Goal: Task Accomplishment & Management: Manage account settings

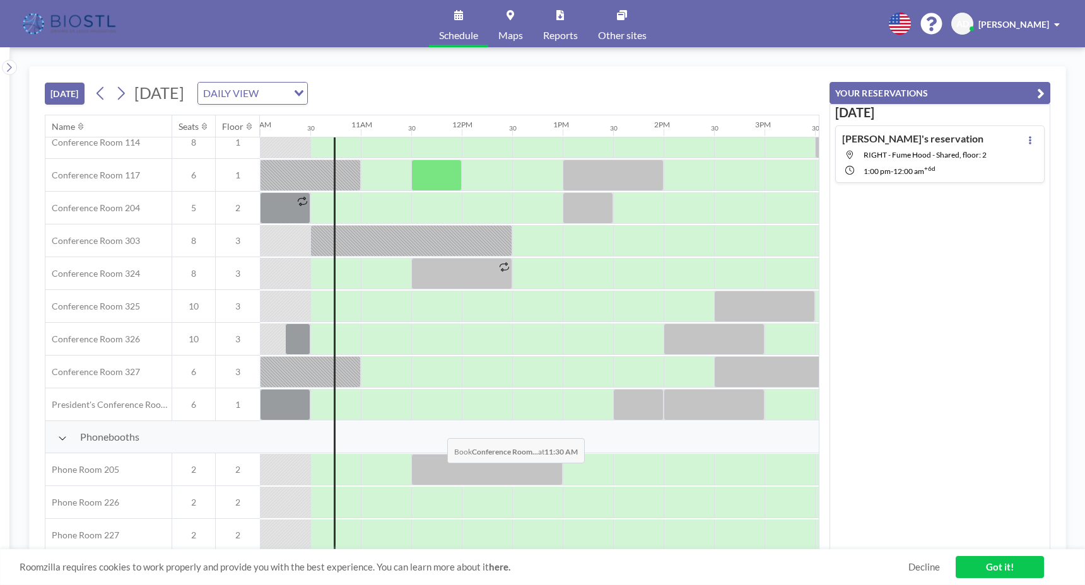
scroll to position [411, 1009]
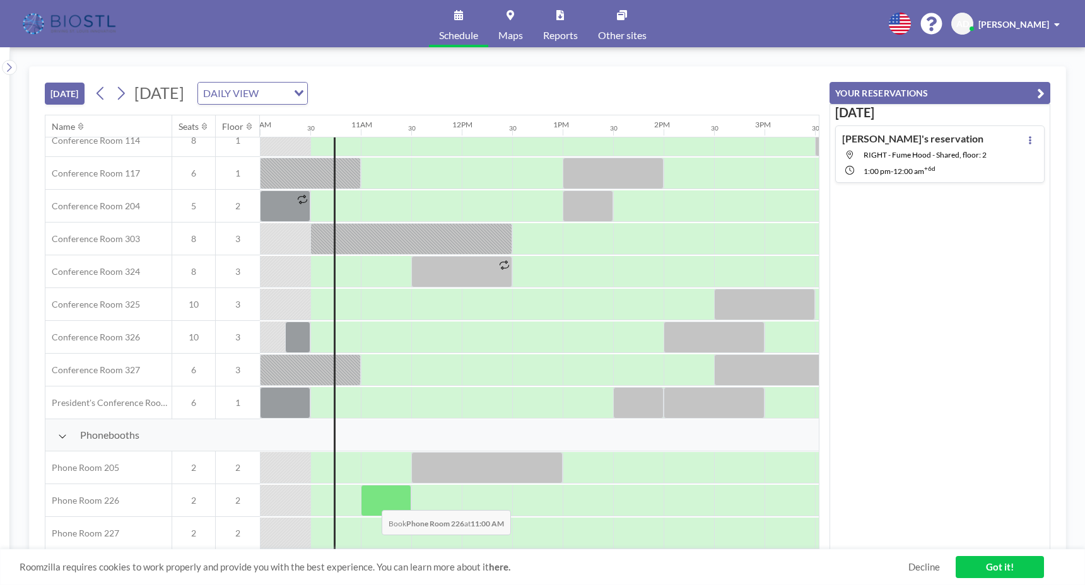
click at [372, 500] on div at bounding box center [386, 501] width 50 height 32
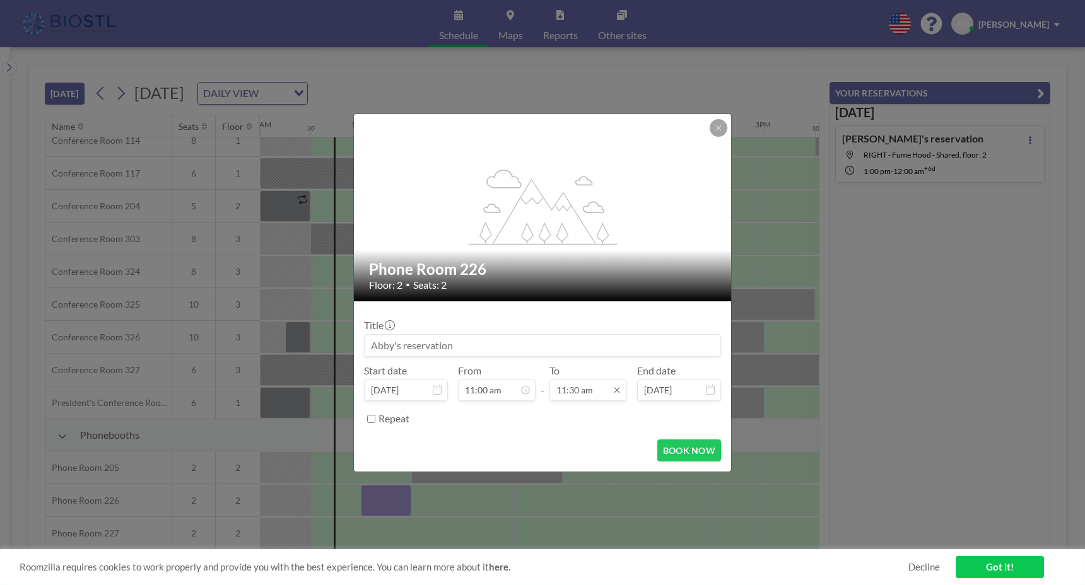
click at [586, 396] on input "11:30 am" at bounding box center [588, 390] width 78 height 21
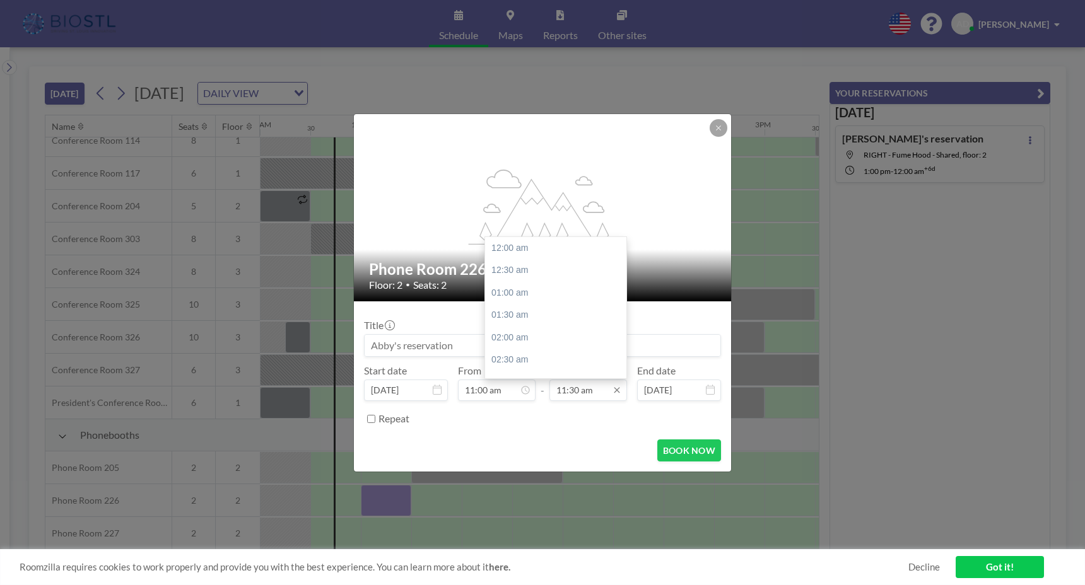
scroll to position [517, 0]
click at [524, 298] on div "12:30 pm" at bounding box center [559, 292] width 148 height 23
type input "12:30 pm"
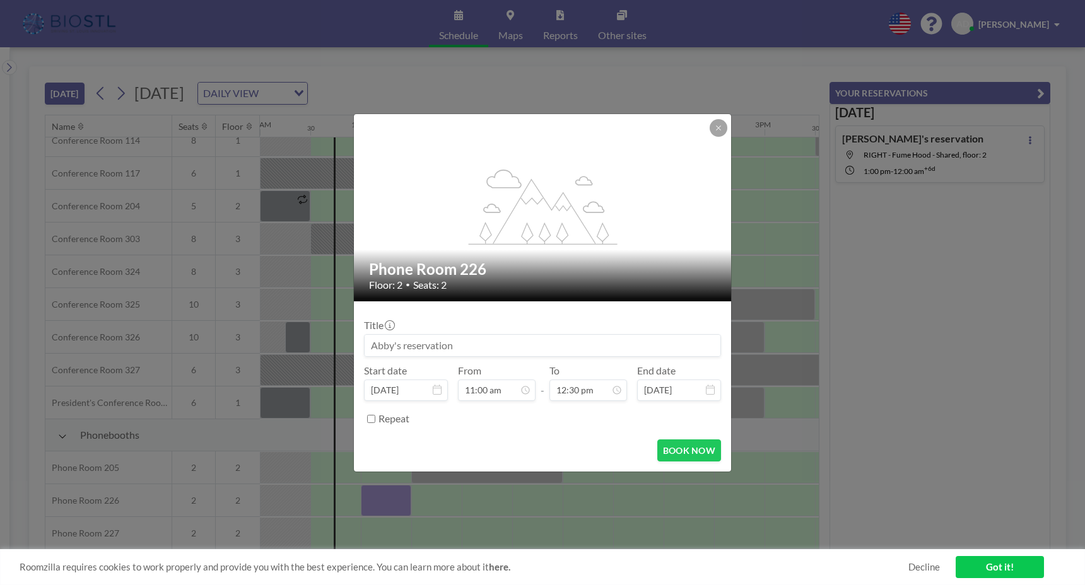
scroll to position [561, 0]
click at [690, 455] on button "BOOK NOW" at bounding box center [689, 451] width 64 height 22
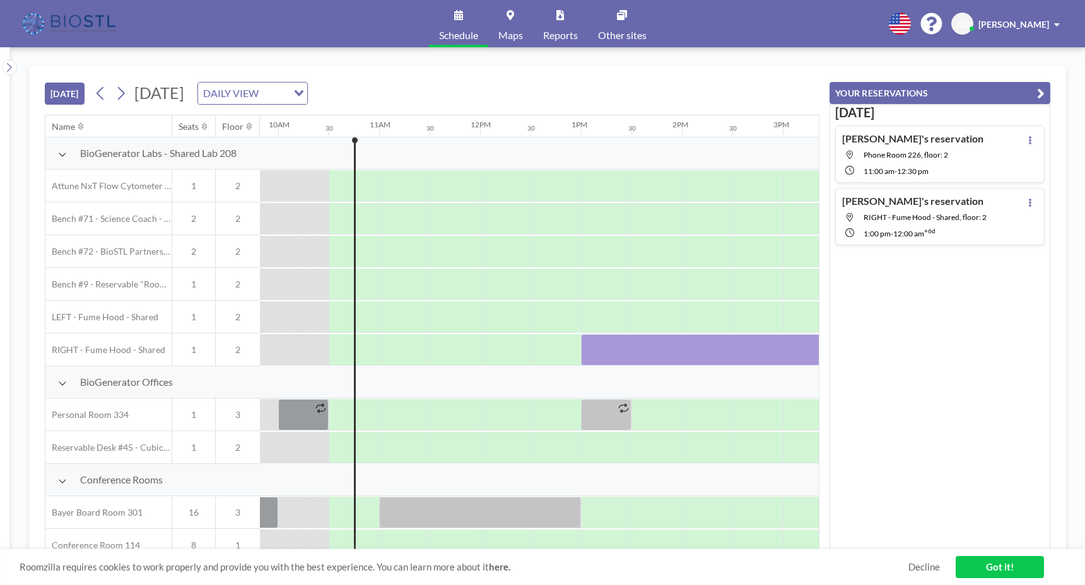
scroll to position [0, 1009]
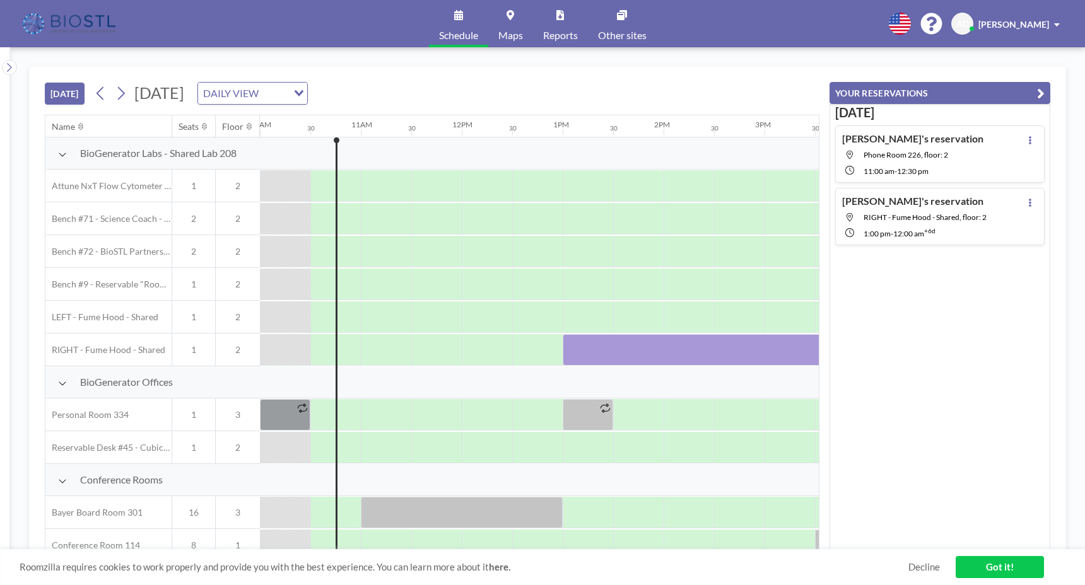
click at [929, 160] on div "Abby's reservation Phone Room 226, floor: 2 11:00 AM - 12:30 PM" at bounding box center [912, 154] width 141 height 44
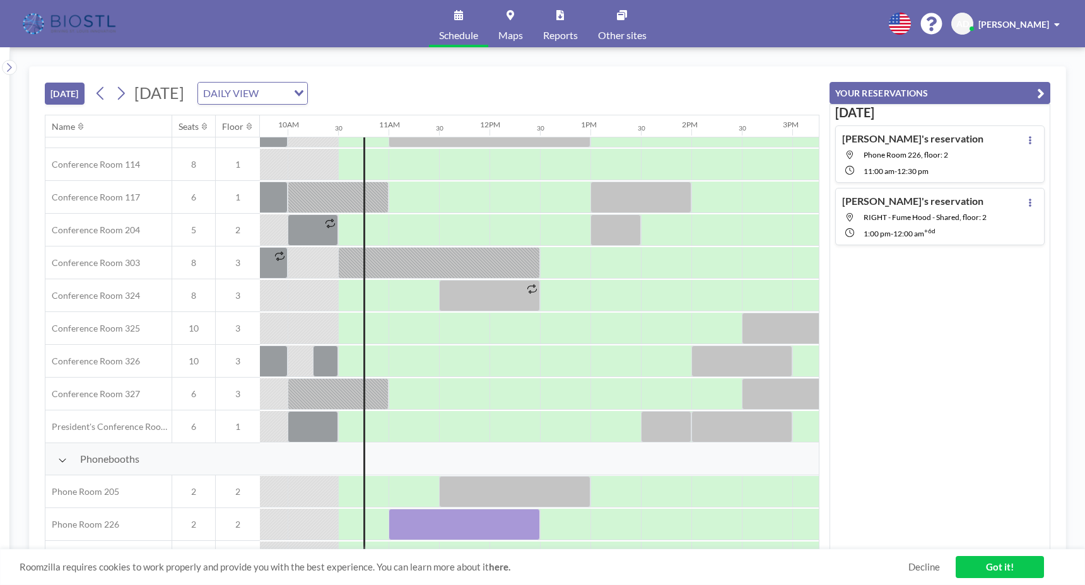
scroll to position [411, 1060]
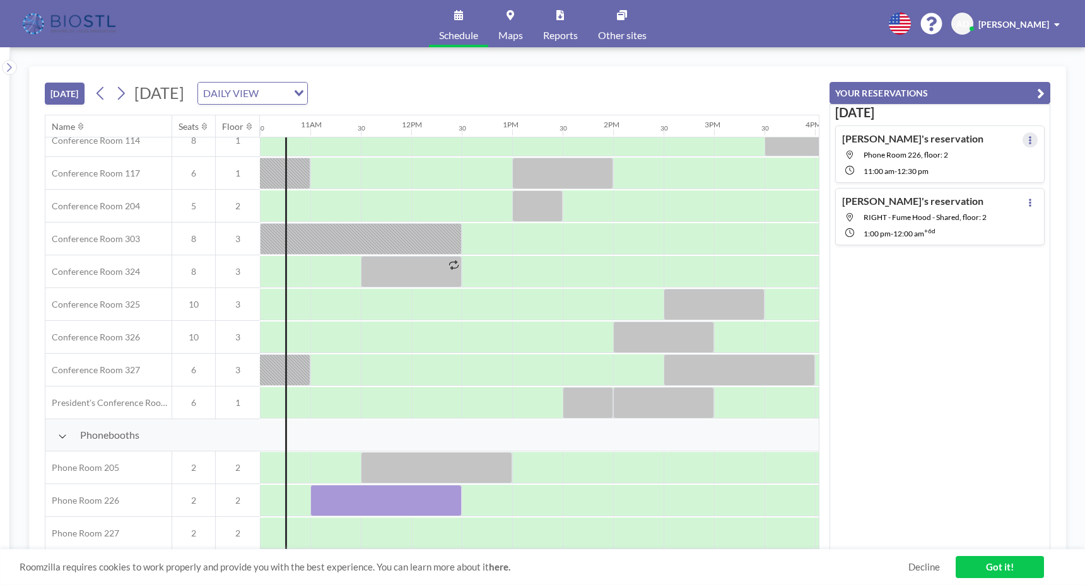
click at [1023, 140] on button at bounding box center [1030, 139] width 15 height 15
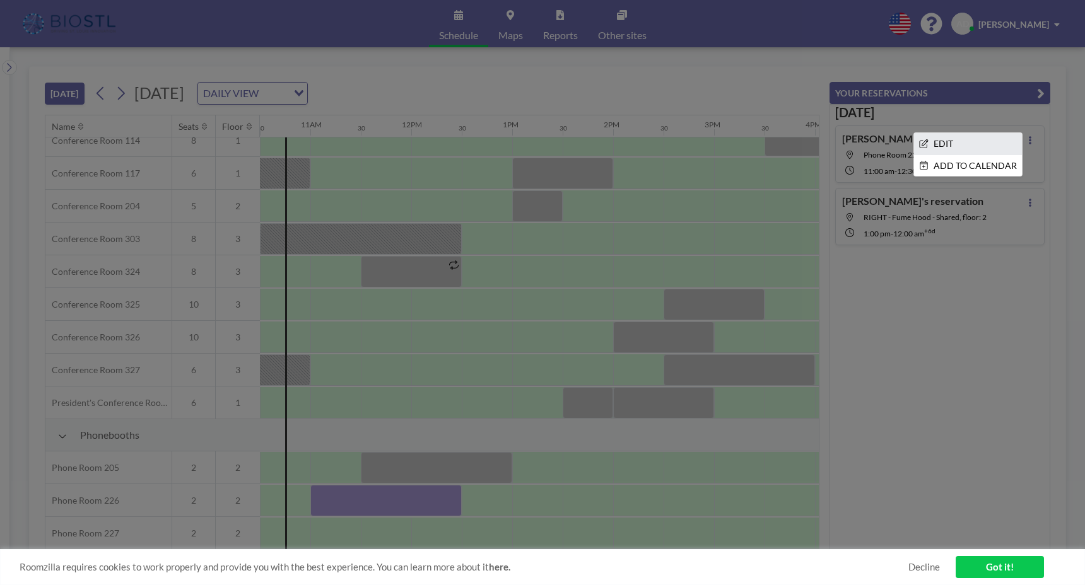
click at [964, 136] on li "EDIT" at bounding box center [968, 143] width 108 height 21
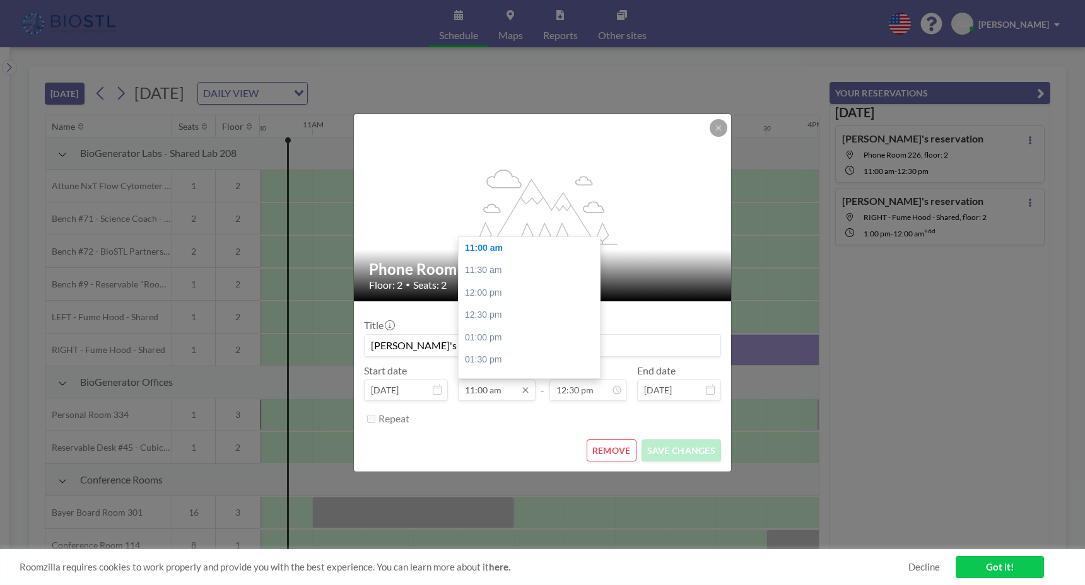
scroll to position [0, 1060]
click at [502, 394] on input "11:00 am" at bounding box center [497, 390] width 78 height 21
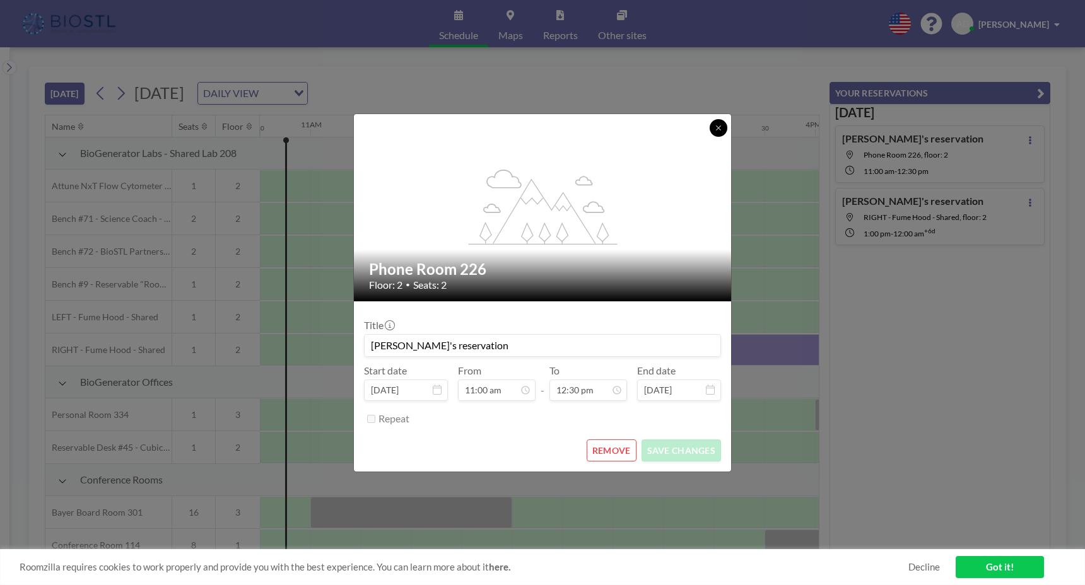
click at [710, 127] on button at bounding box center [719, 128] width 18 height 18
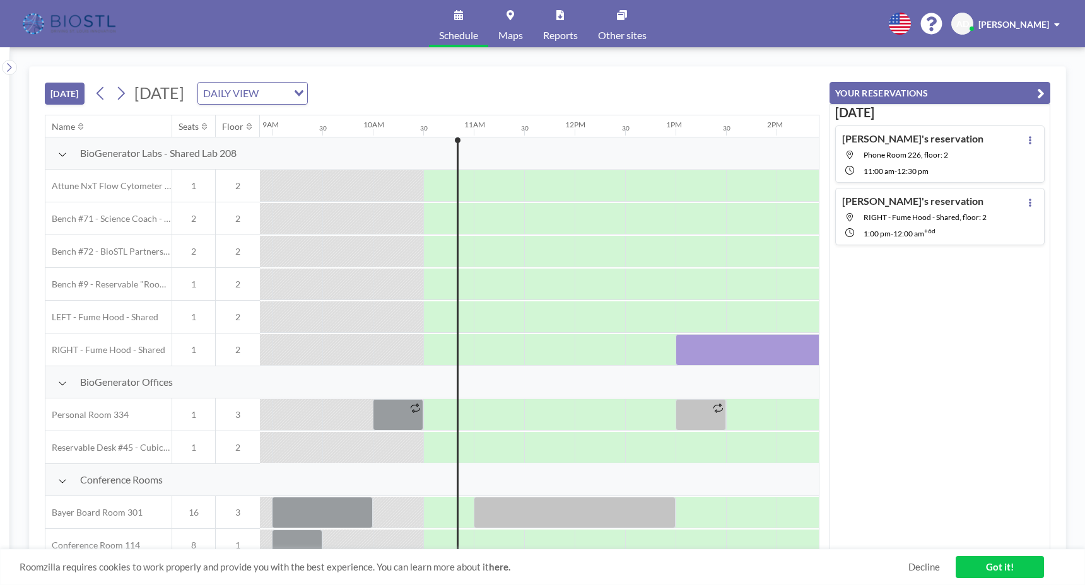
scroll to position [0, 1009]
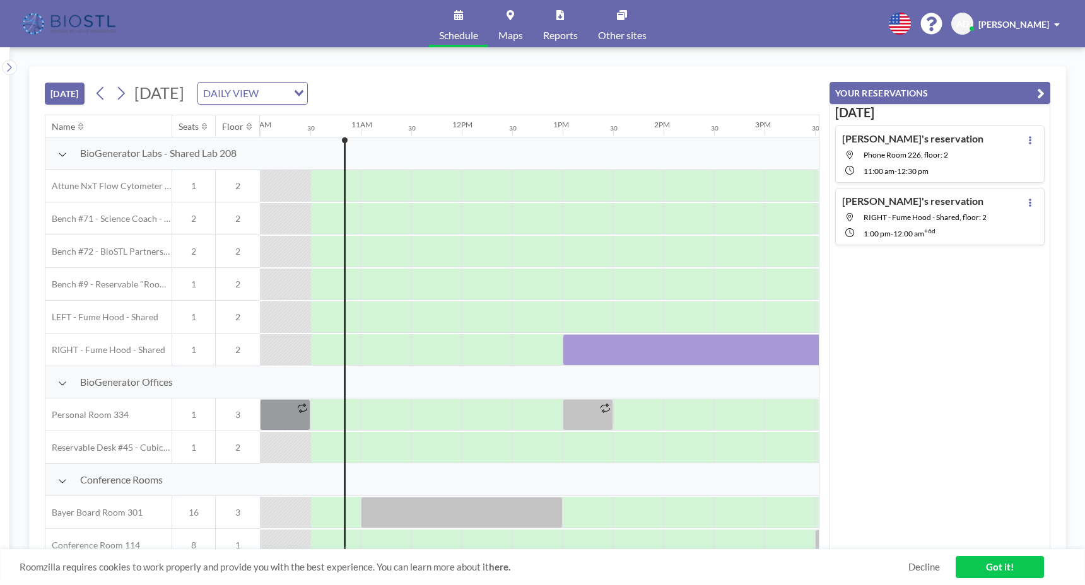
click at [1028, 143] on icon at bounding box center [1030, 140] width 5 height 8
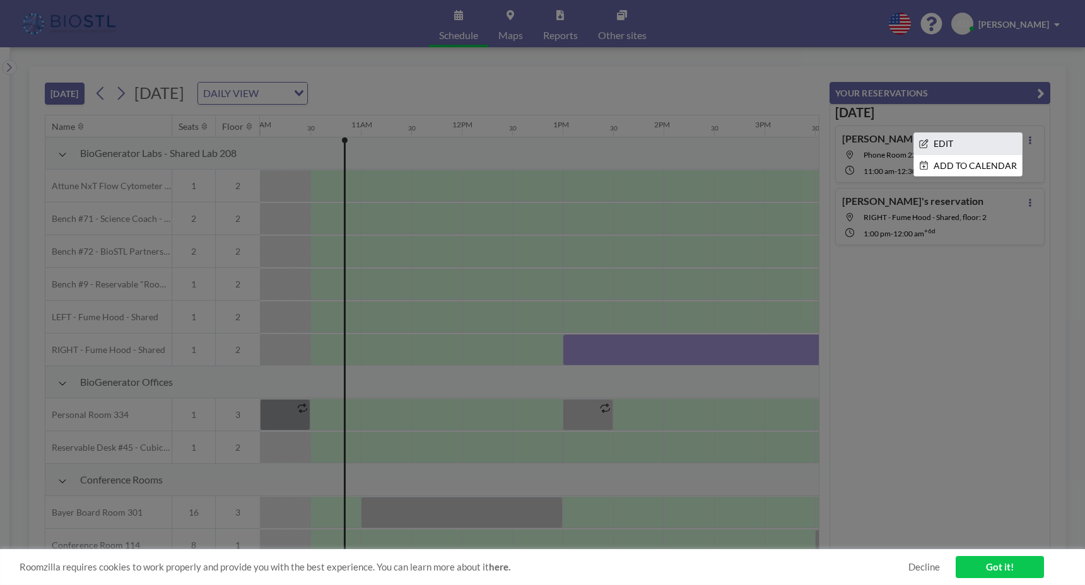
click at [976, 150] on li "EDIT" at bounding box center [968, 143] width 108 height 21
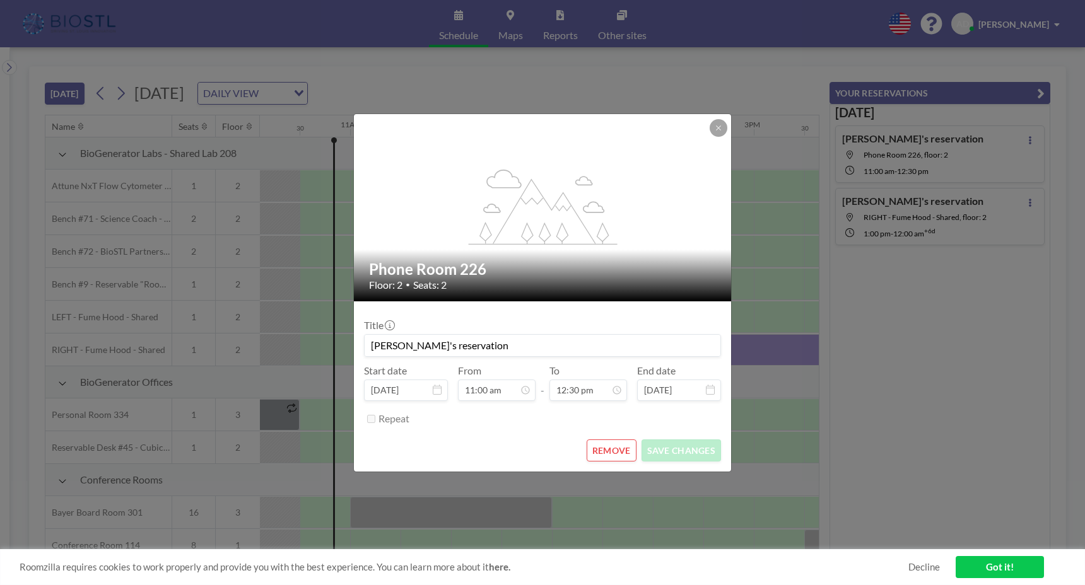
click at [609, 455] on button "REMOVE" at bounding box center [612, 451] width 50 height 22
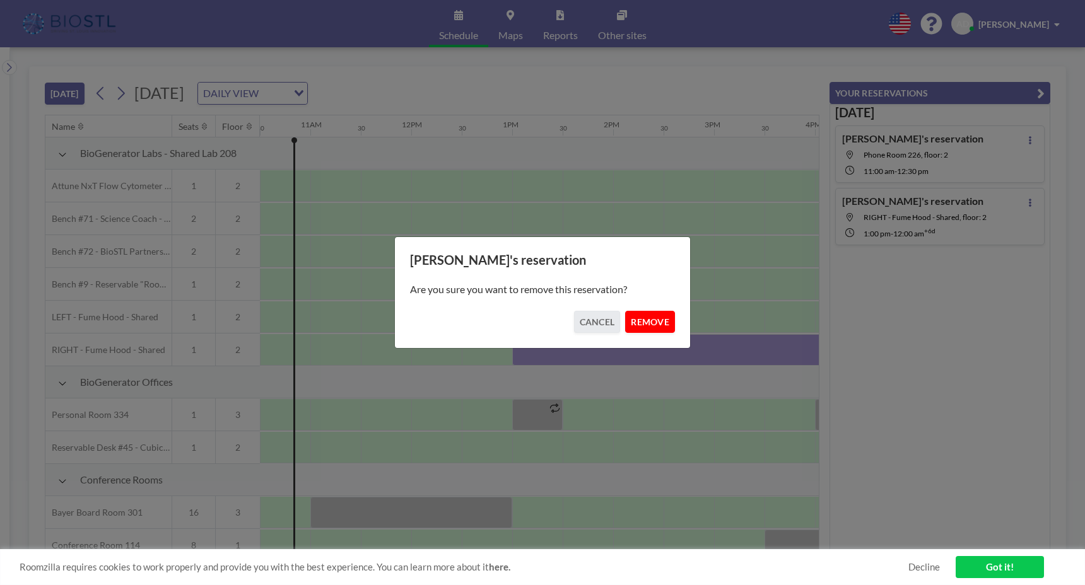
click at [650, 315] on button "REMOVE" at bounding box center [650, 322] width 50 height 22
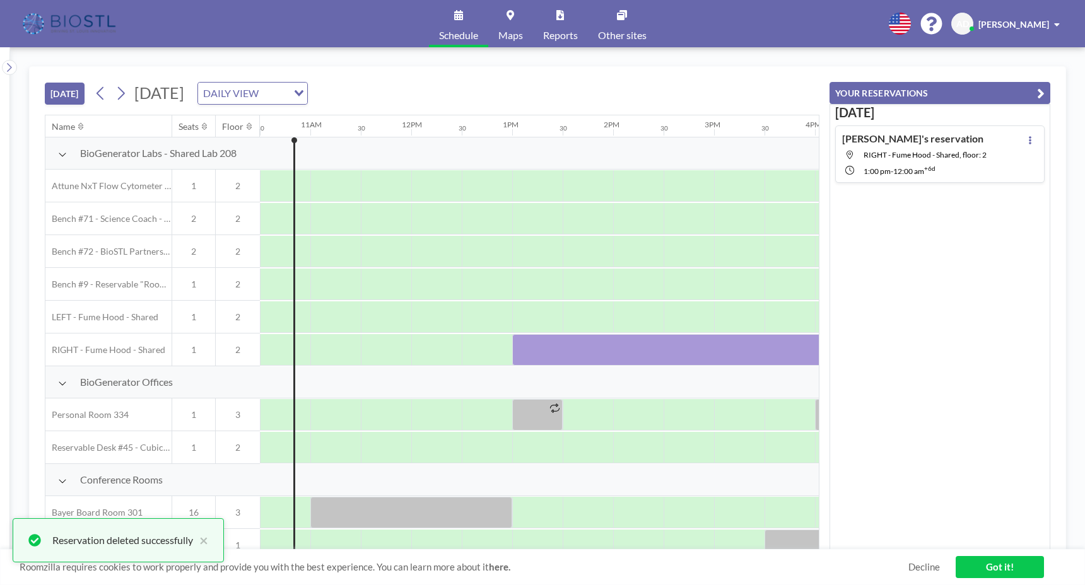
click at [1076, 154] on div "[DATE] [DATE] DAILY VIEW Loading... Name Seats Floor 12AM 30 1AM 30 2AM 30 3AM …" at bounding box center [547, 316] width 1075 height 538
